Goal: Find specific page/section

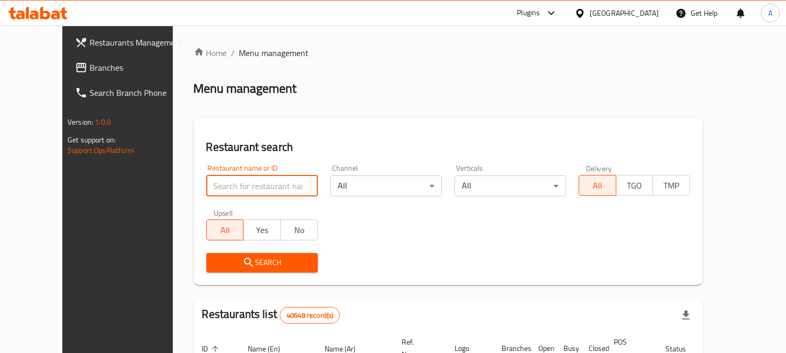
click at [249, 176] on input "search" at bounding box center [262, 186] width 112 height 21
paste input "[PERSON_NAME]"
type input "[PERSON_NAME]"
click button "Search" at bounding box center [262, 262] width 112 height 19
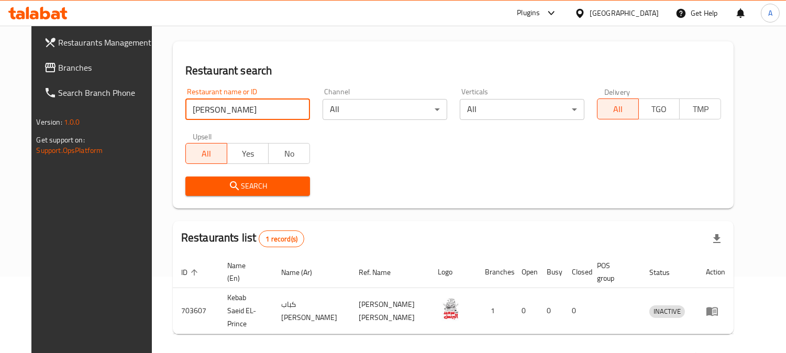
scroll to position [105, 0]
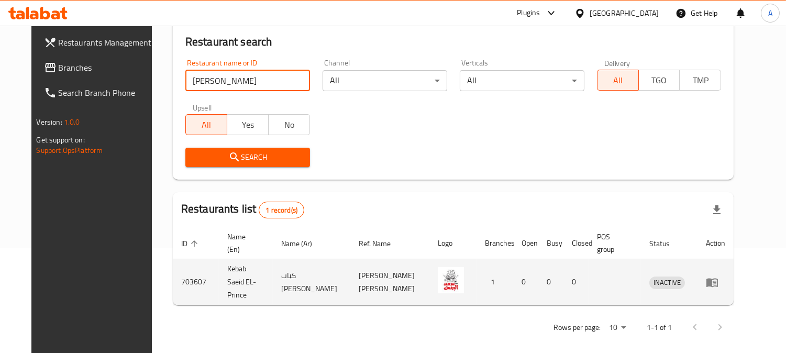
click at [297, 286] on td "كباب [PERSON_NAME]" at bounding box center [312, 282] width 78 height 46
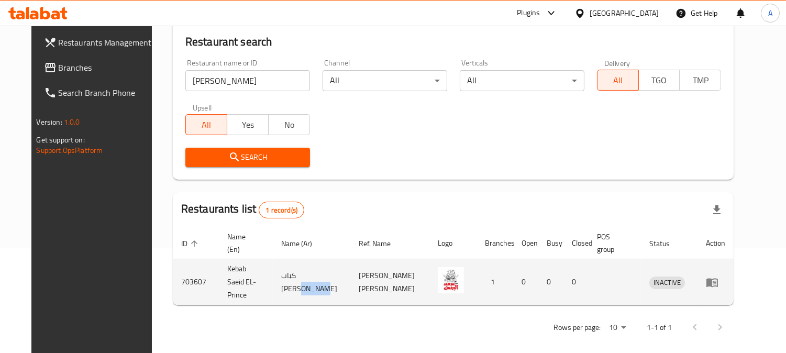
click at [297, 286] on td "كباب [PERSON_NAME]" at bounding box center [312, 282] width 78 height 46
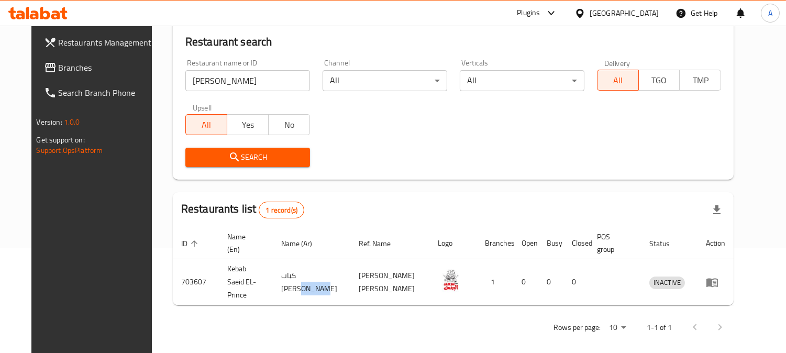
copy td "البرنس"
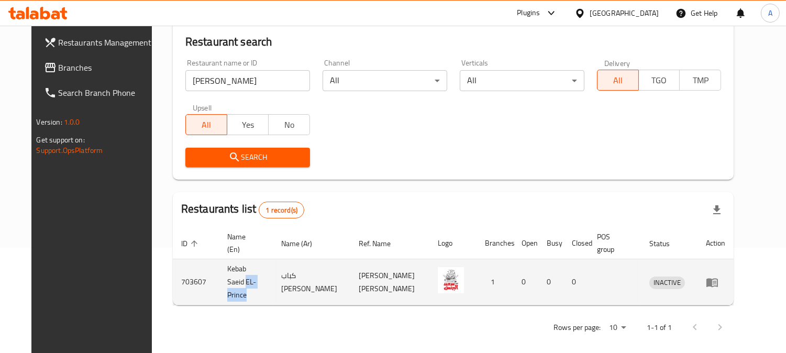
drag, startPoint x: 246, startPoint y: 269, endPoint x: 257, endPoint y: 281, distance: 15.9
click at [257, 281] on td "Kebab Saeid EL-Prince" at bounding box center [246, 282] width 54 height 46
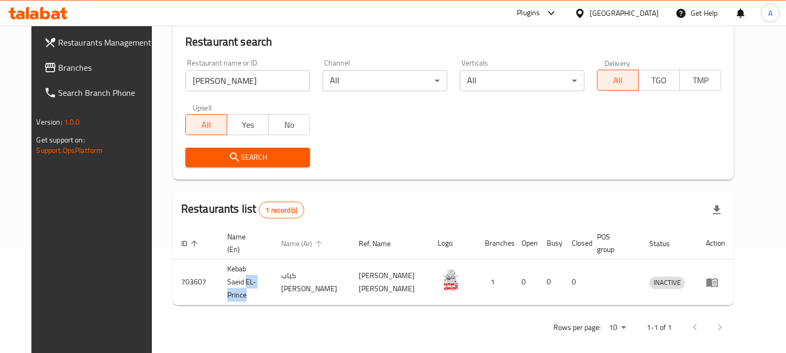
copy td "EL-Prince"
